Goal: Task Accomplishment & Management: Manage account settings

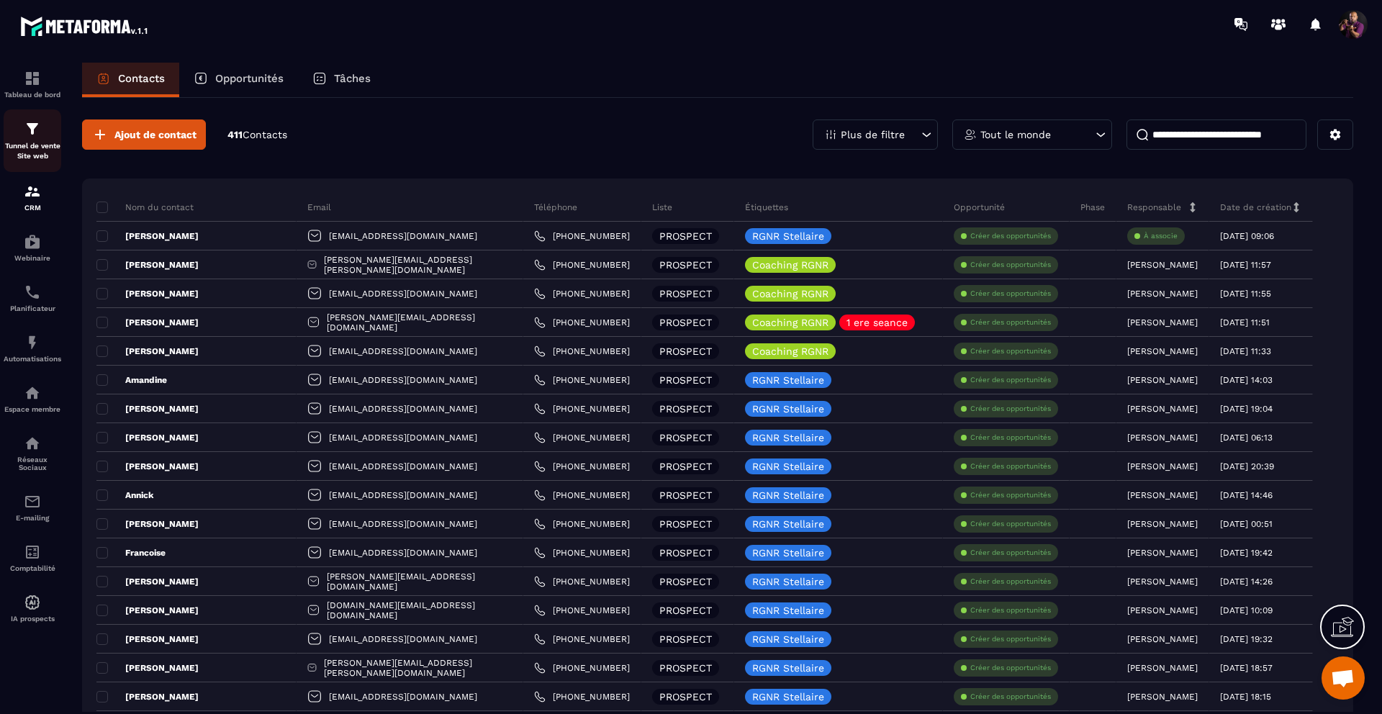
click at [39, 155] on p "Tunnel de vente Site web" at bounding box center [33, 151] width 58 height 20
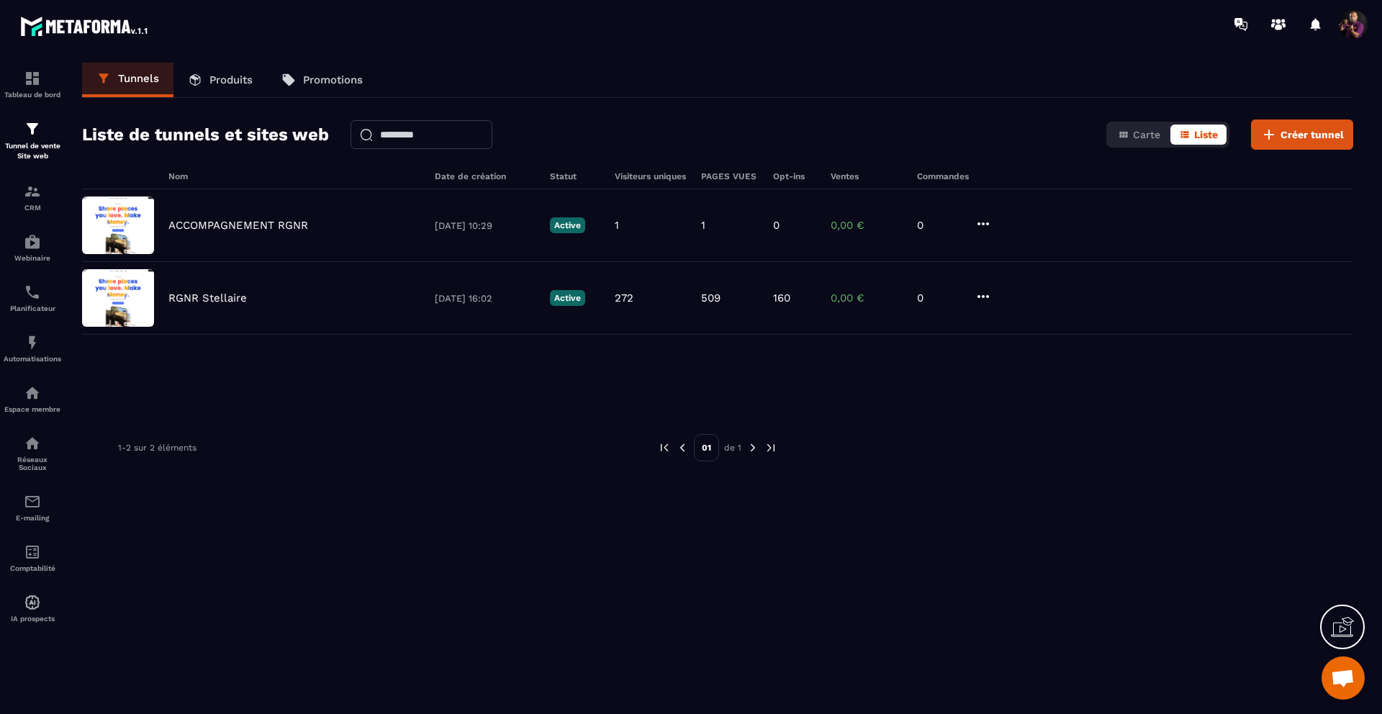
click at [223, 73] on link "Produits" at bounding box center [220, 80] width 94 height 35
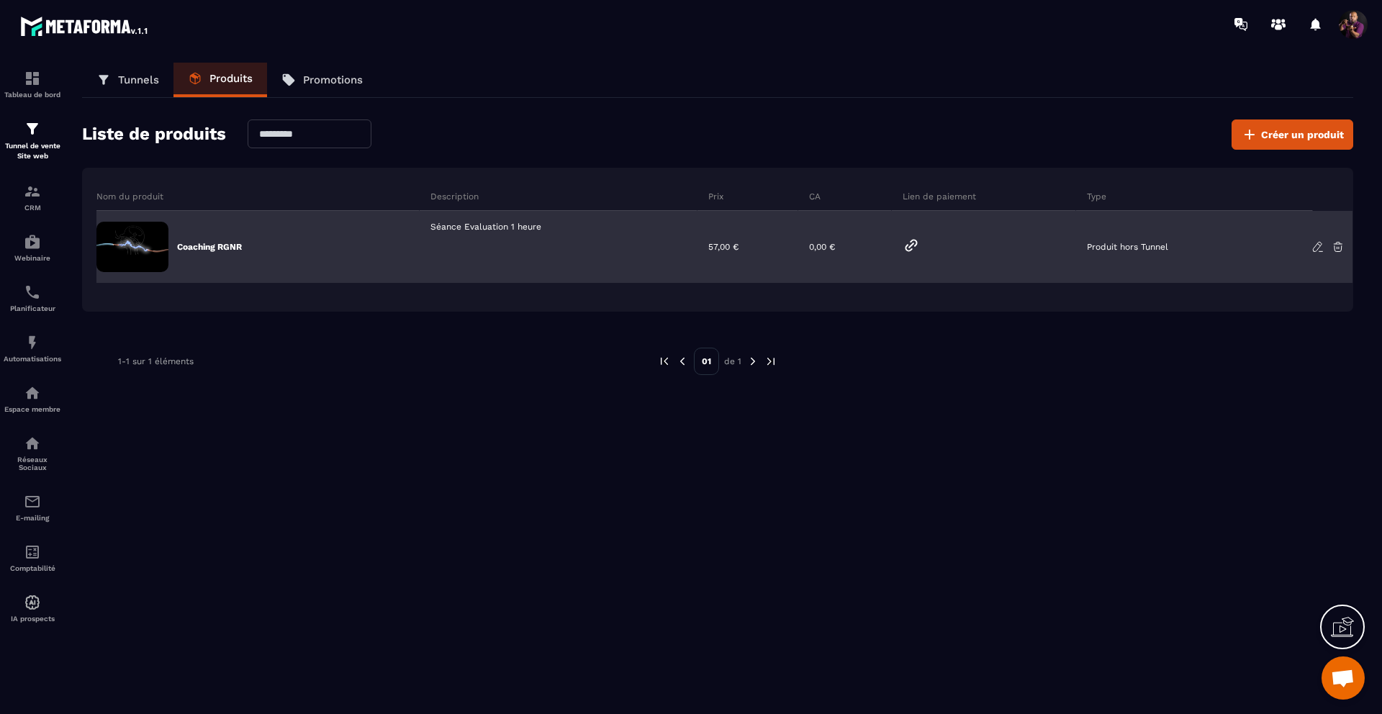
click at [1314, 246] on icon at bounding box center [1317, 246] width 9 height 9
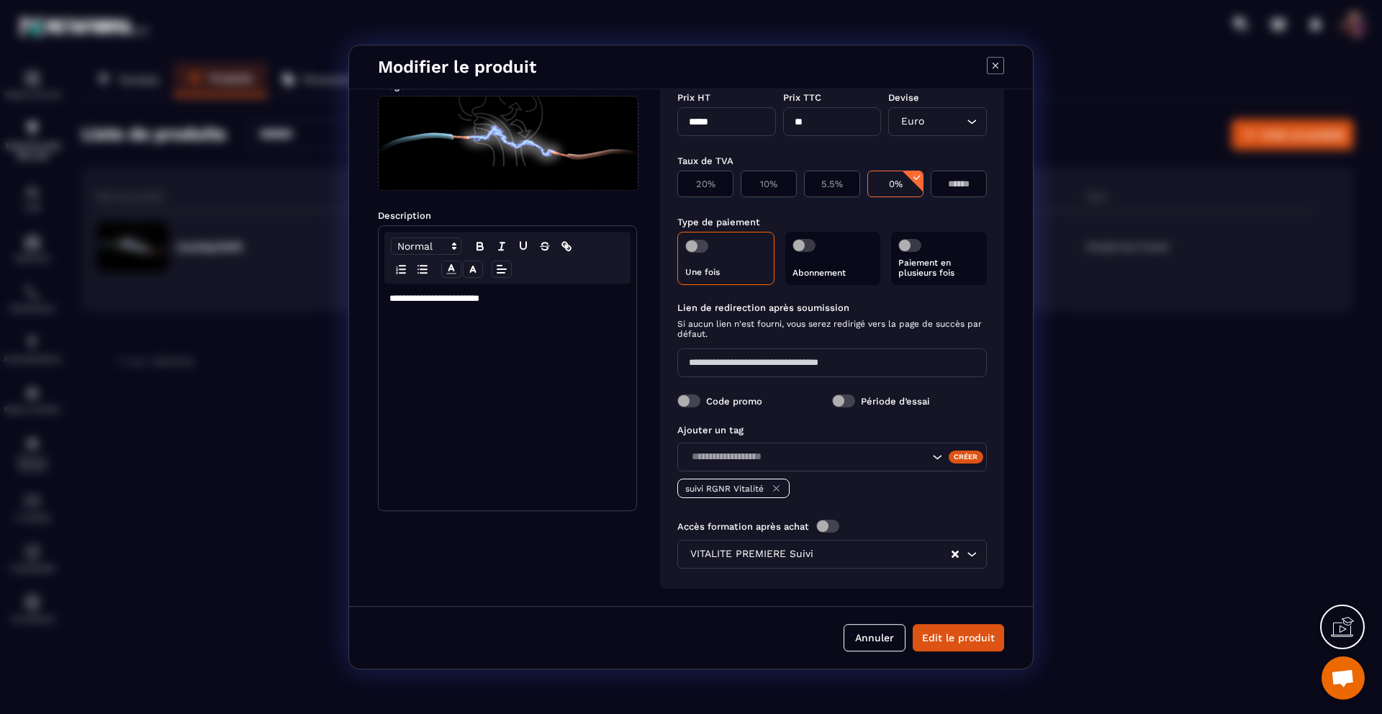
scroll to position [91, 0]
click at [828, 484] on div "suivi RGNR Vitalité" at bounding box center [832, 488] width 310 height 19
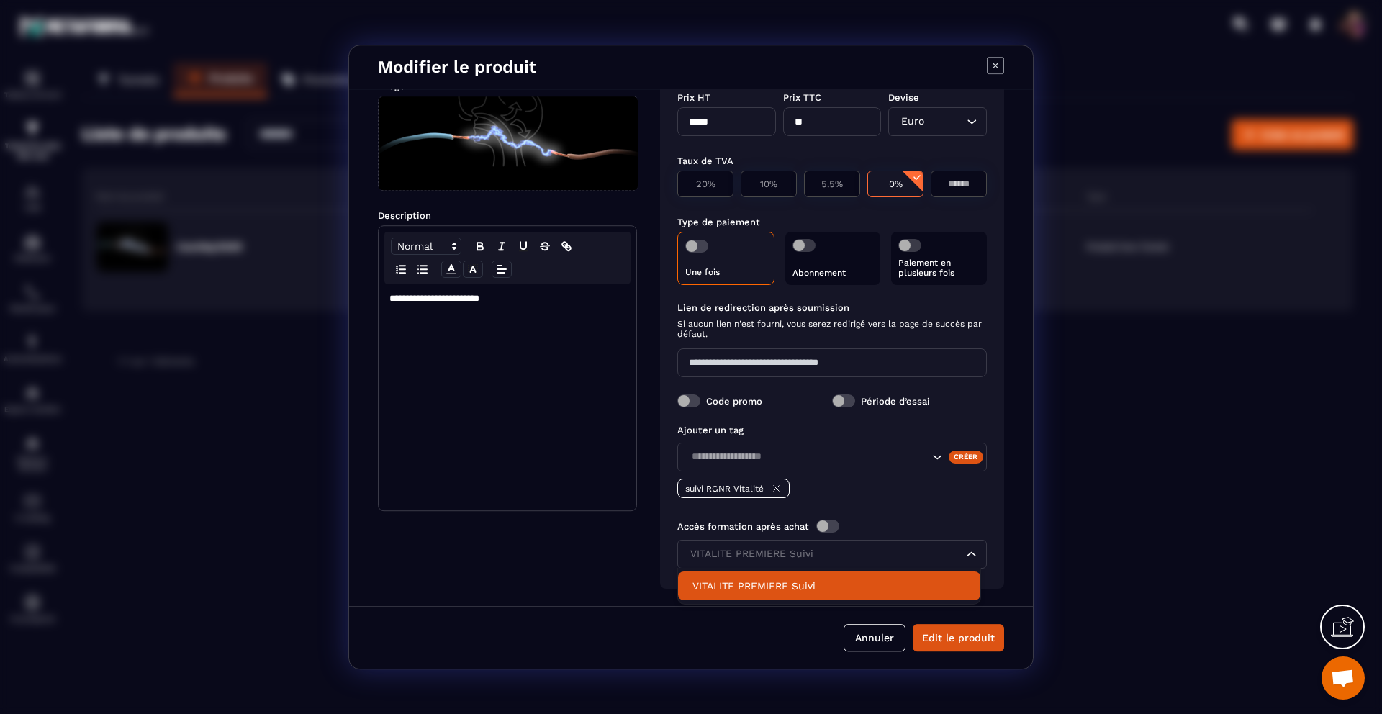
click at [967, 553] on icon "Search for option" at bounding box center [972, 554] width 14 height 14
click at [962, 510] on div "Ajouter un tag Créer suivi RGNR Vitalité Accès formation après achat VITALITE P…" at bounding box center [832, 496] width 310 height 161
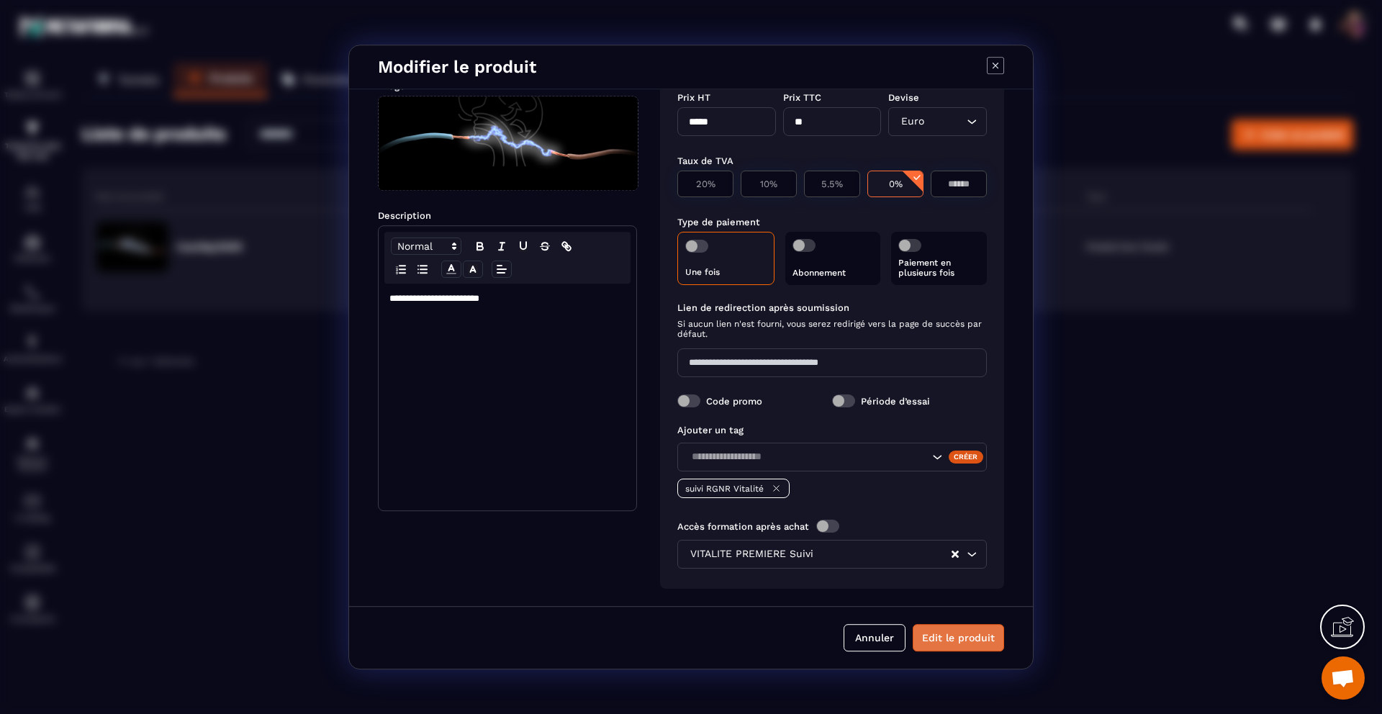
click at [944, 638] on button "Edit le produit" at bounding box center [958, 637] width 91 height 27
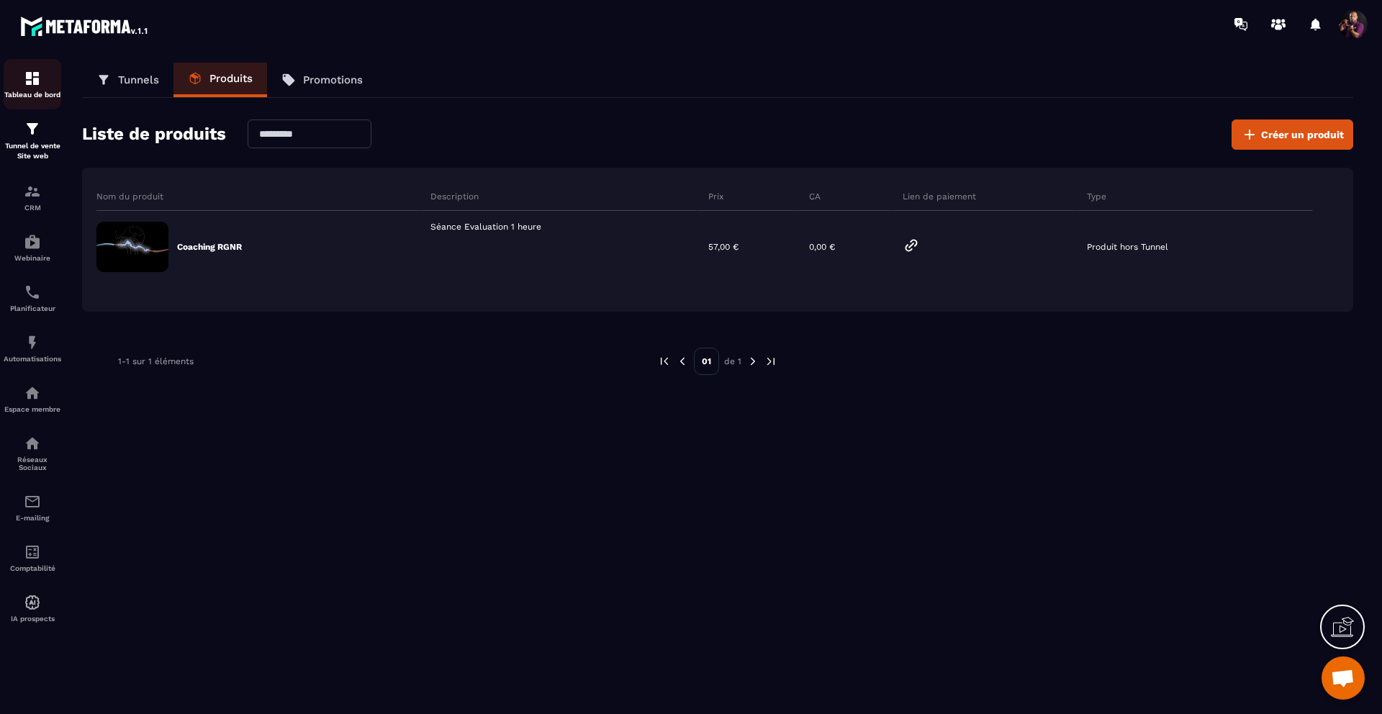
click at [40, 82] on img at bounding box center [32, 78] width 17 height 17
